Goal: Browse casually

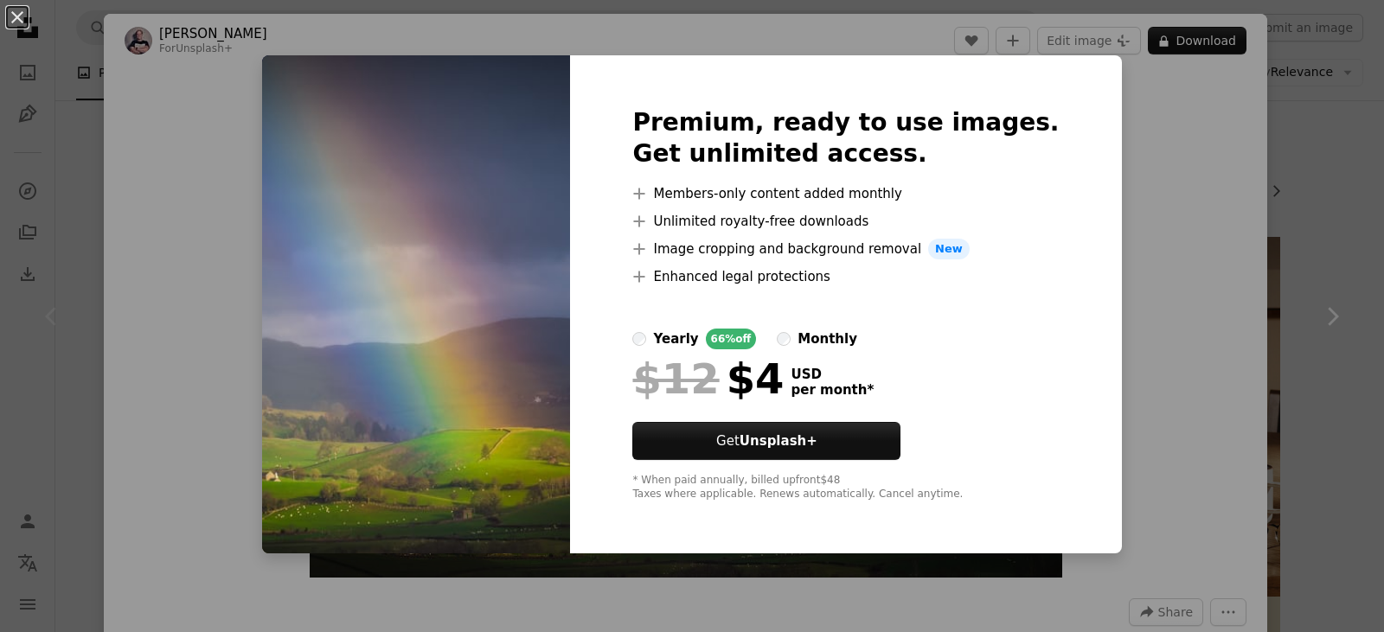
scroll to position [958, 0]
drag, startPoint x: 0, startPoint y: 0, endPoint x: 1187, endPoint y: 45, distance: 1187.9
click at [1187, 45] on div "An X shape Premium, ready to use images. Get unlimited access. A plus sign Memb…" at bounding box center [692, 316] width 1384 height 632
